Goal: Task Accomplishment & Management: Manage account settings

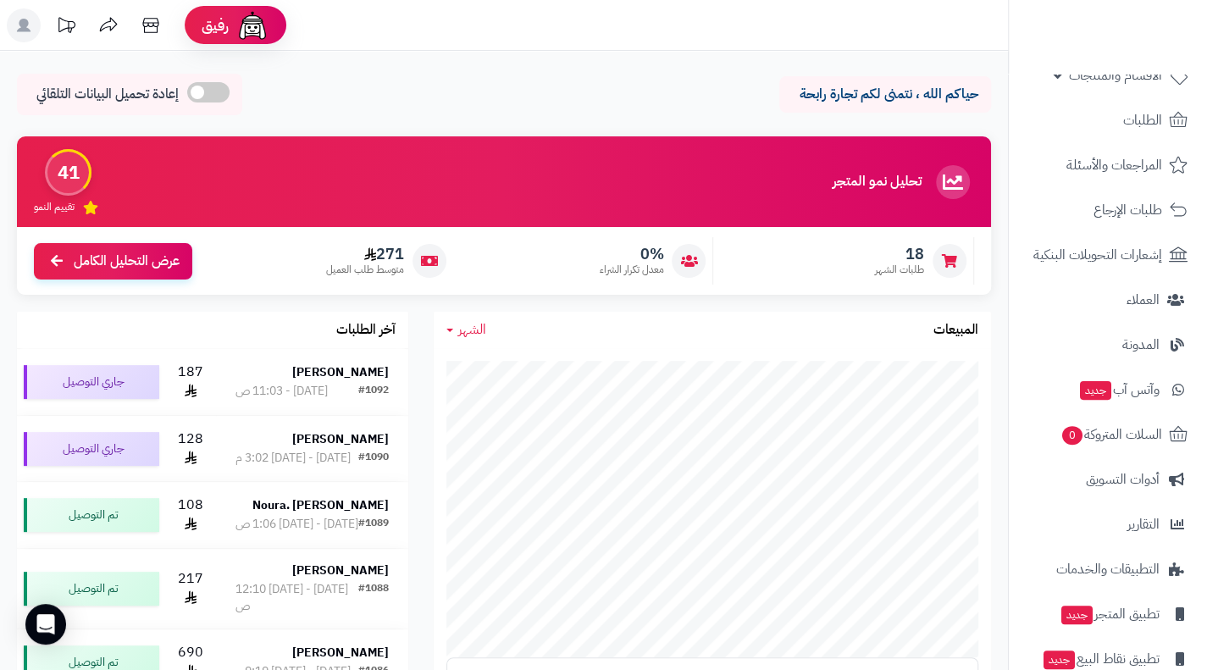
scroll to position [149, 0]
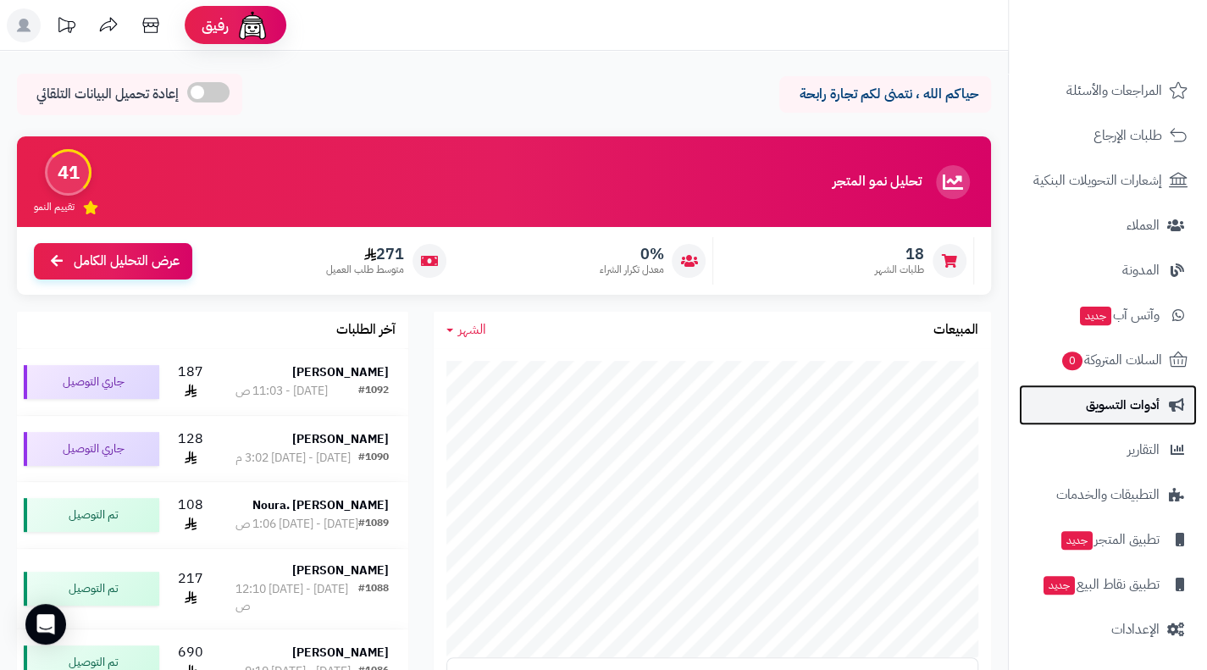
click at [1134, 409] on span "أدوات التسويق" at bounding box center [1123, 405] width 74 height 24
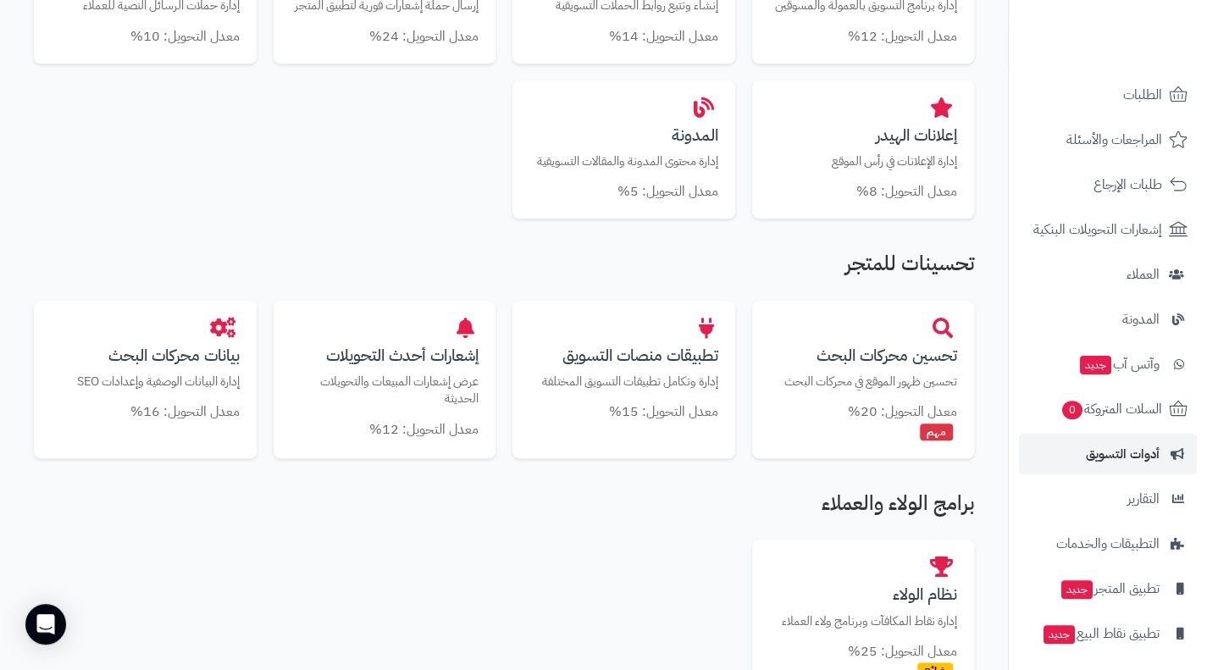
scroll to position [149, 0]
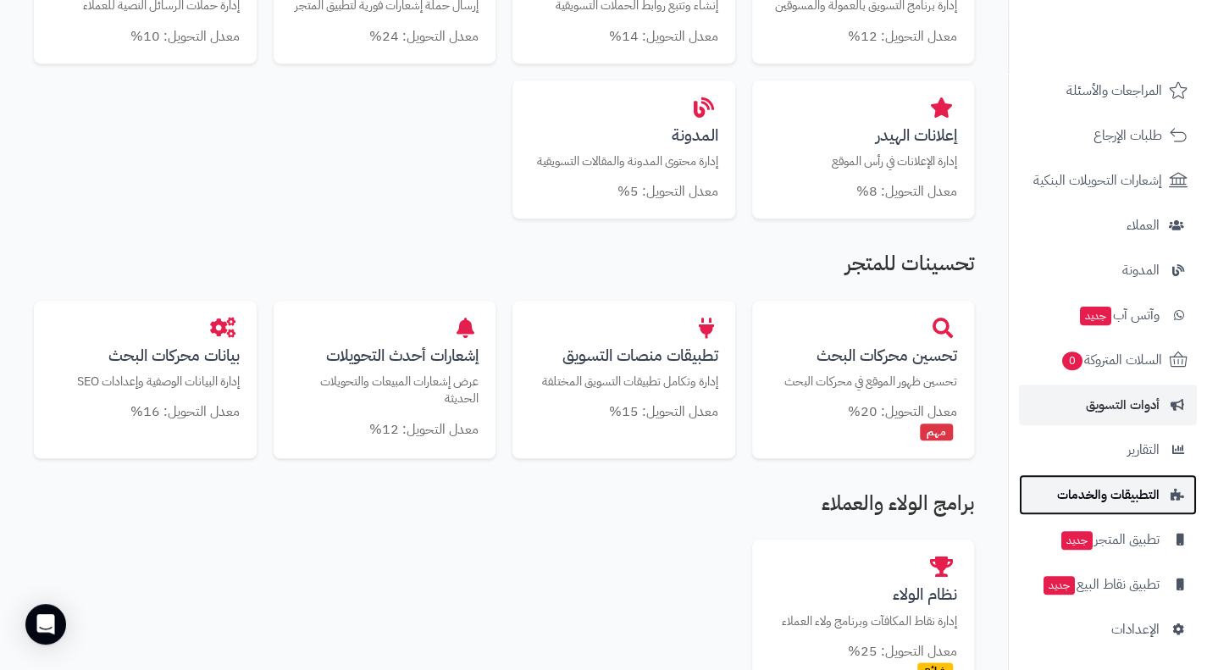
click at [1108, 501] on span "التطبيقات والخدمات" at bounding box center [1108, 495] width 102 height 24
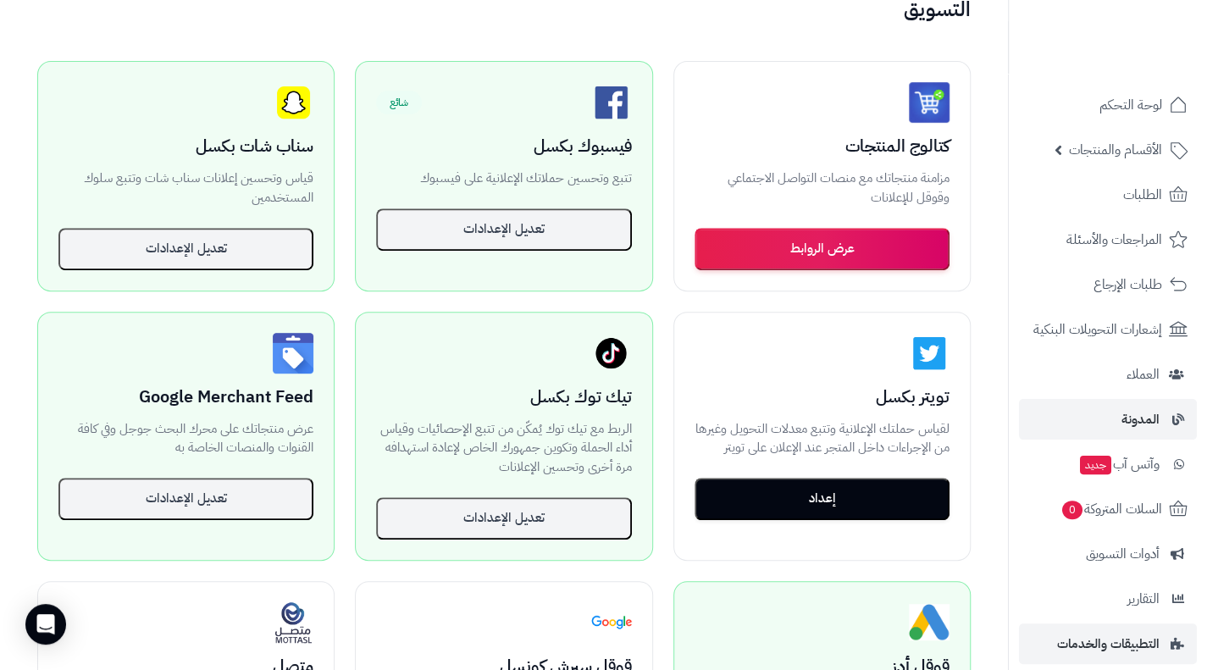
scroll to position [322, 0]
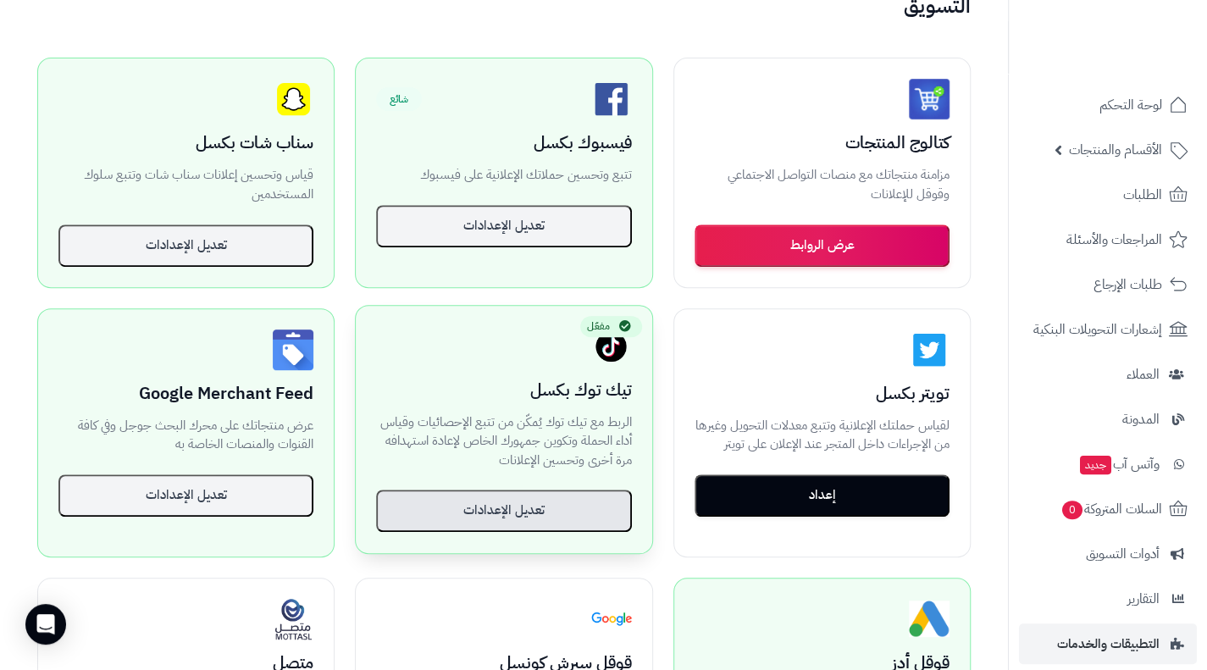
click at [510, 508] on button "تعديل الإعدادات" at bounding box center [503, 511] width 255 height 42
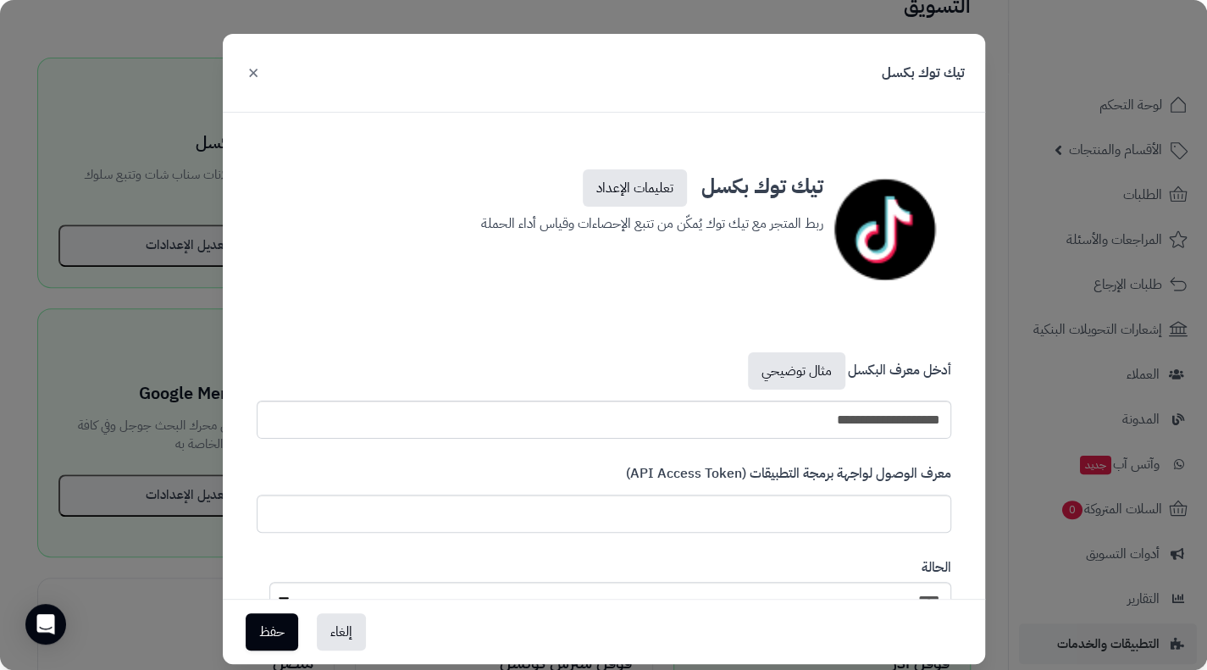
click at [256, 78] on button "×" at bounding box center [253, 71] width 20 height 37
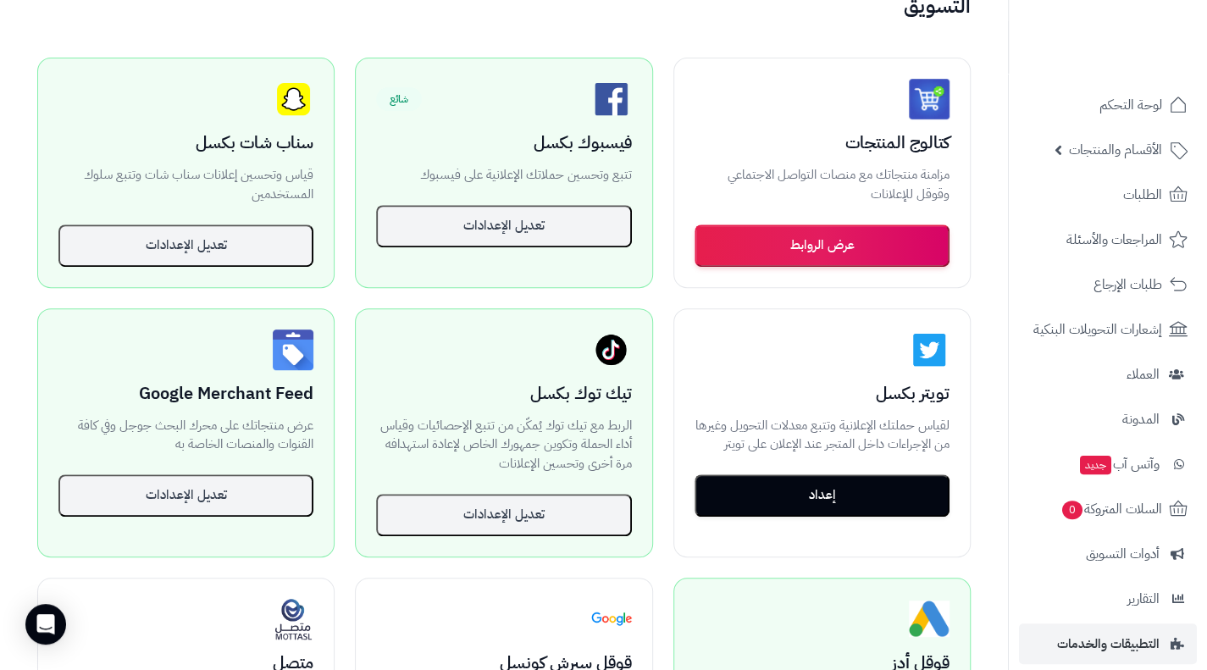
scroll to position [0, 0]
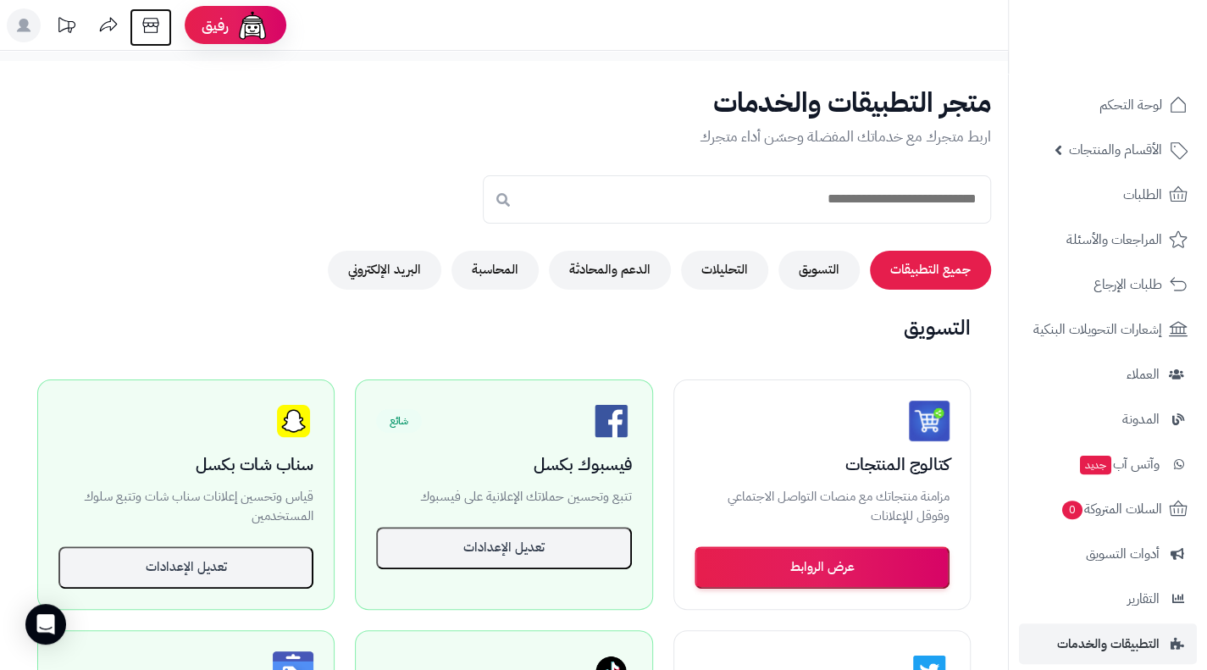
click at [155, 18] on icon at bounding box center [150, 25] width 16 height 15
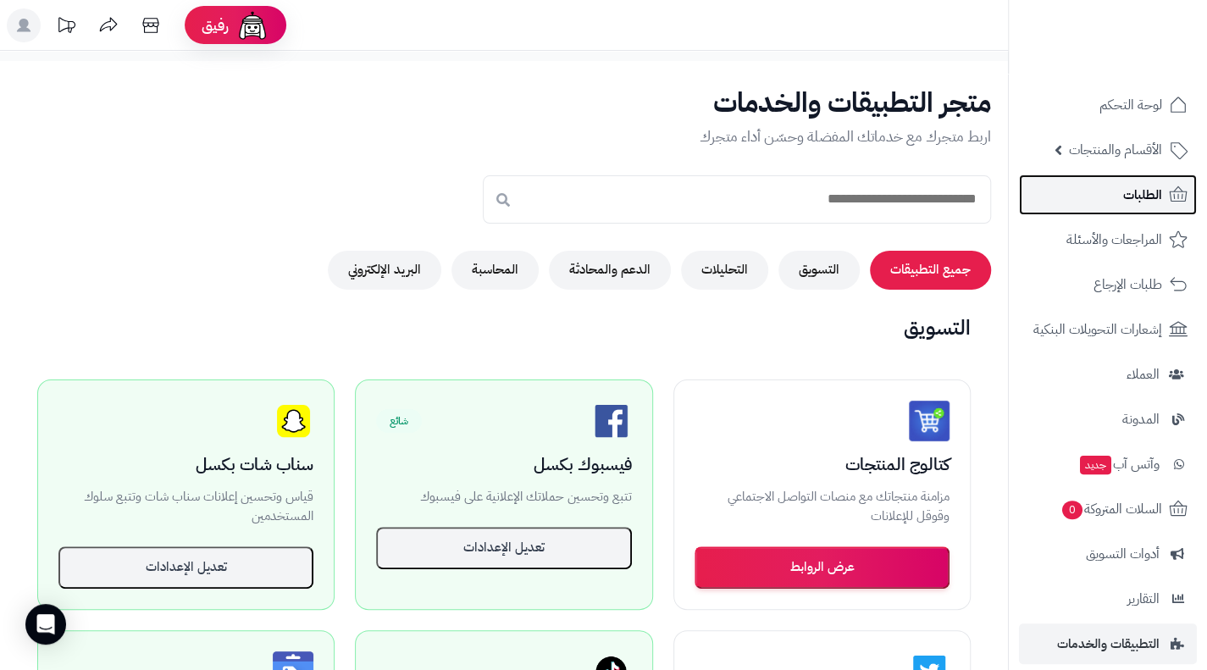
click at [1143, 186] on span "الطلبات" at bounding box center [1142, 195] width 39 height 24
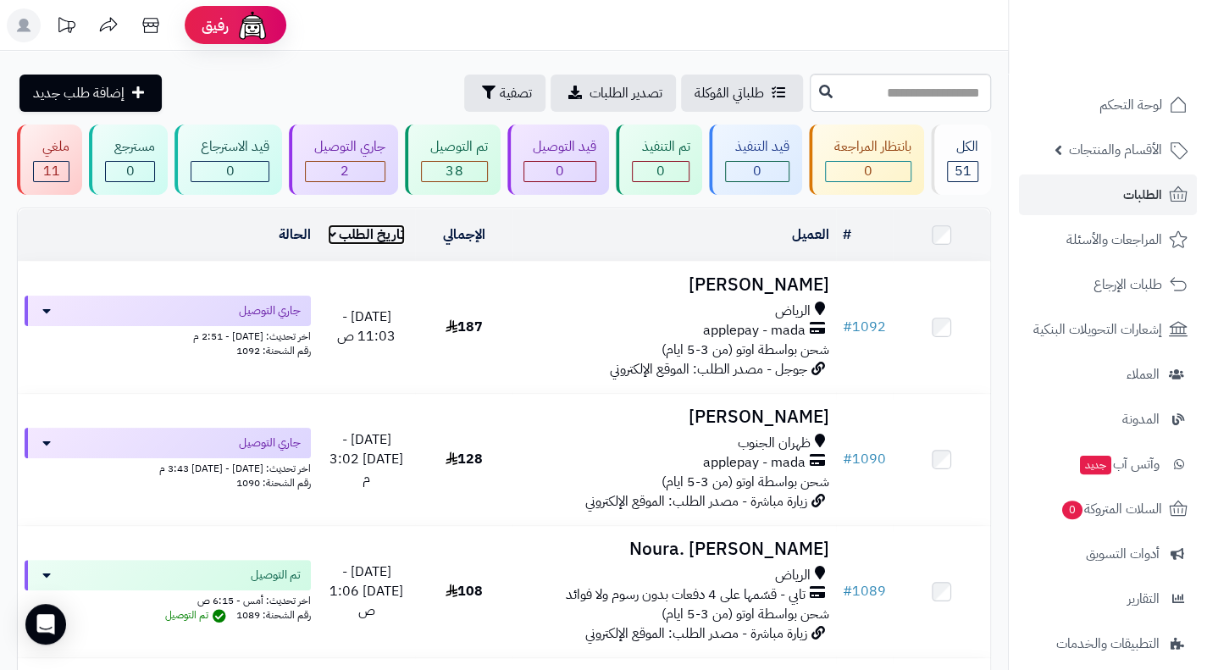
click at [337, 233] on link "تاريخ الطلب" at bounding box center [366, 234] width 77 height 20
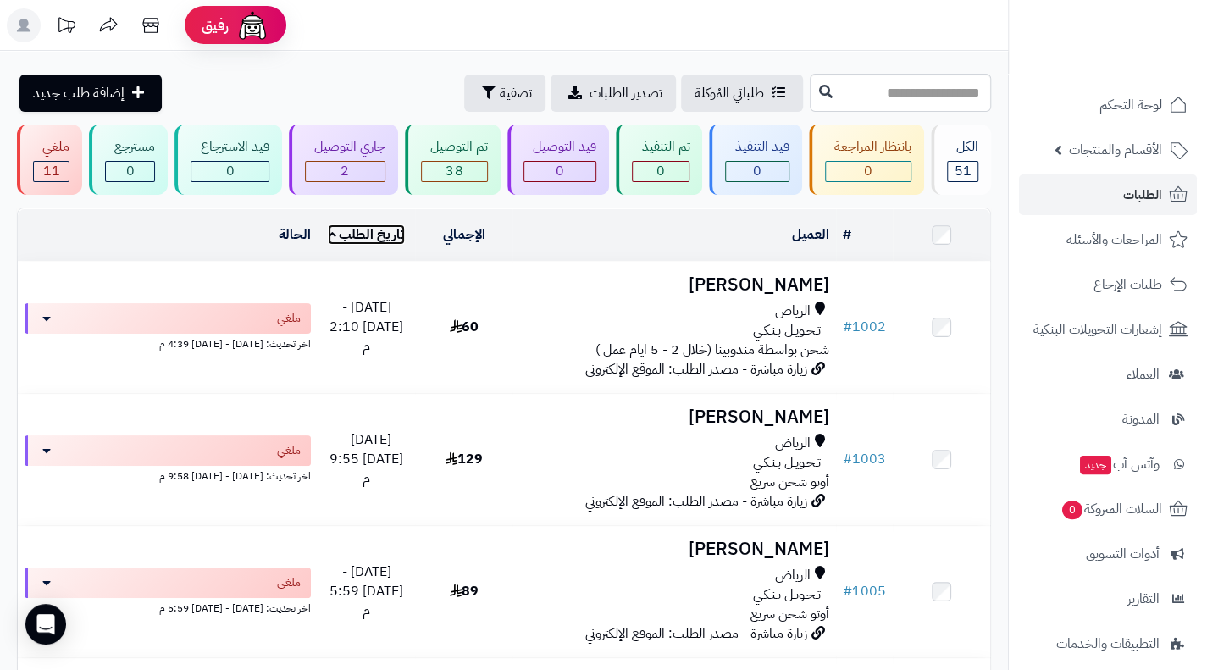
click at [337, 233] on link "تاريخ الطلب" at bounding box center [366, 234] width 77 height 20
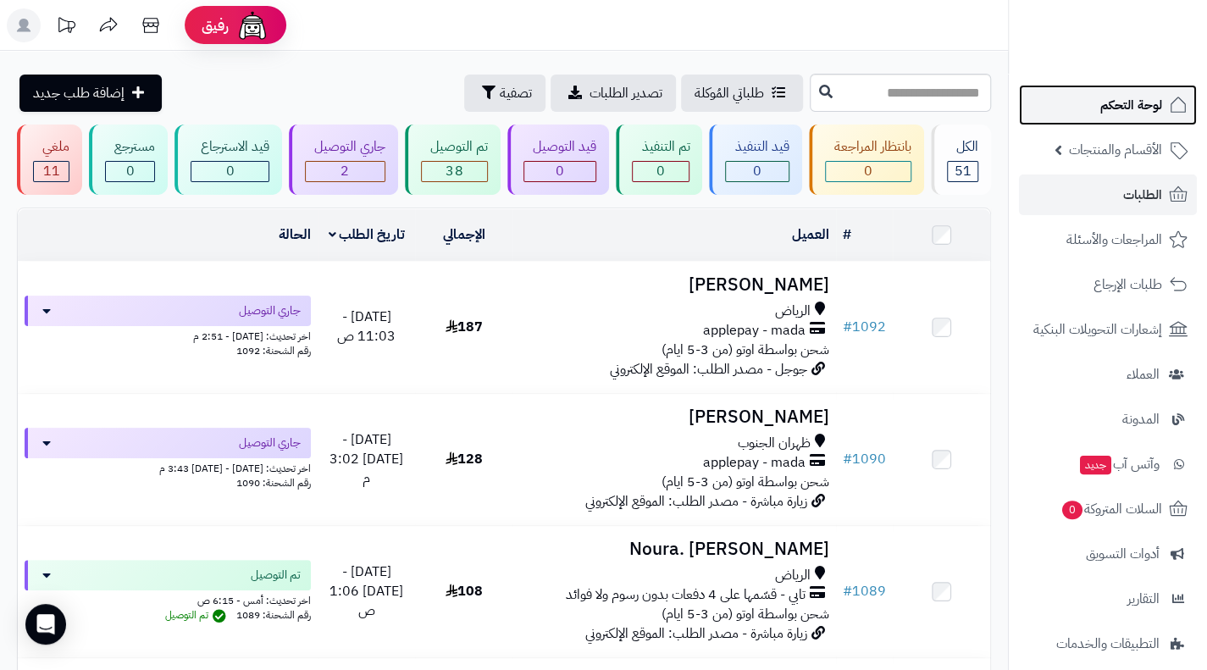
click at [1111, 99] on span "لوحة التحكم" at bounding box center [1131, 105] width 62 height 24
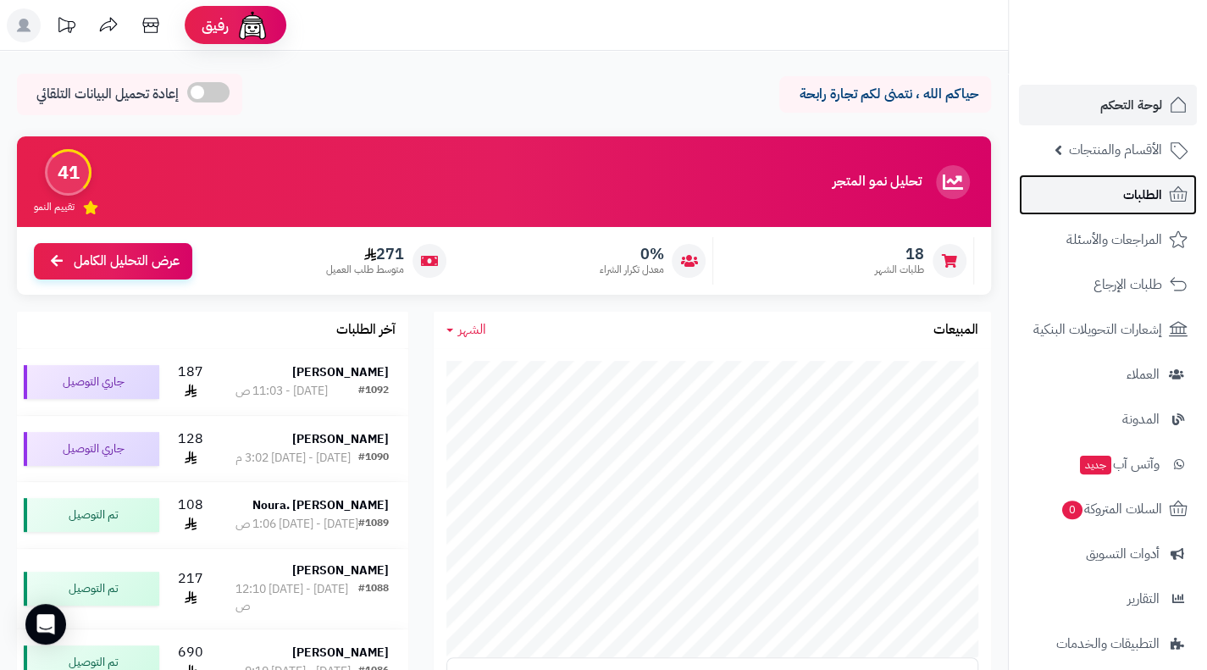
click at [1094, 188] on link "الطلبات" at bounding box center [1108, 194] width 178 height 41
